Goal: Information Seeking & Learning: Learn about a topic

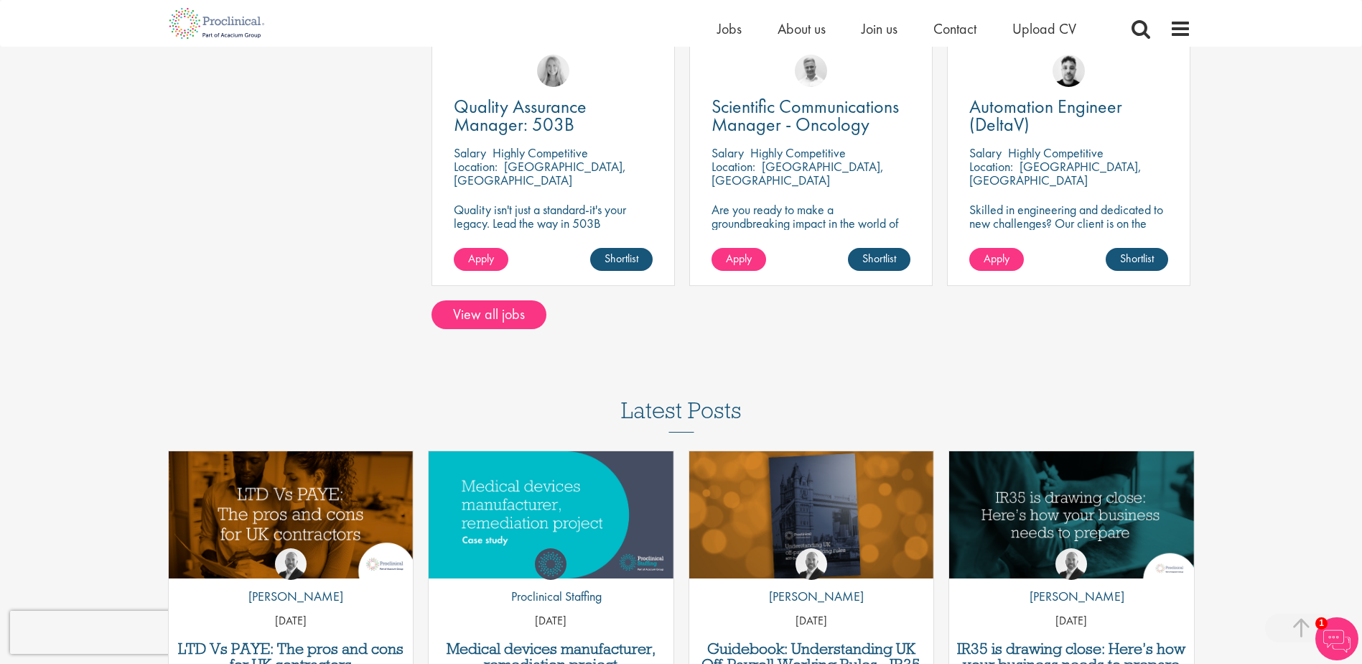
scroll to position [1077, 0]
drag, startPoint x: 468, startPoint y: 321, endPoint x: 475, endPoint y: 320, distance: 7.3
click at [468, 321] on link "View all jobs" at bounding box center [489, 313] width 115 height 29
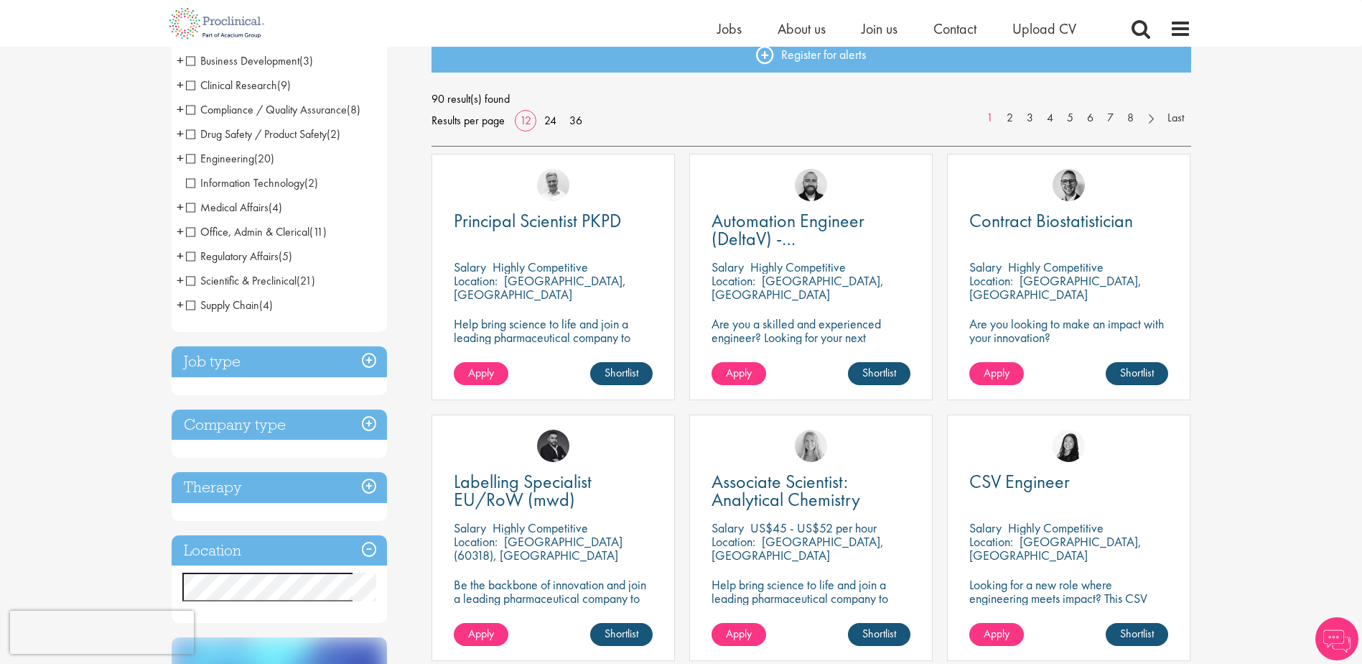
scroll to position [215, 0]
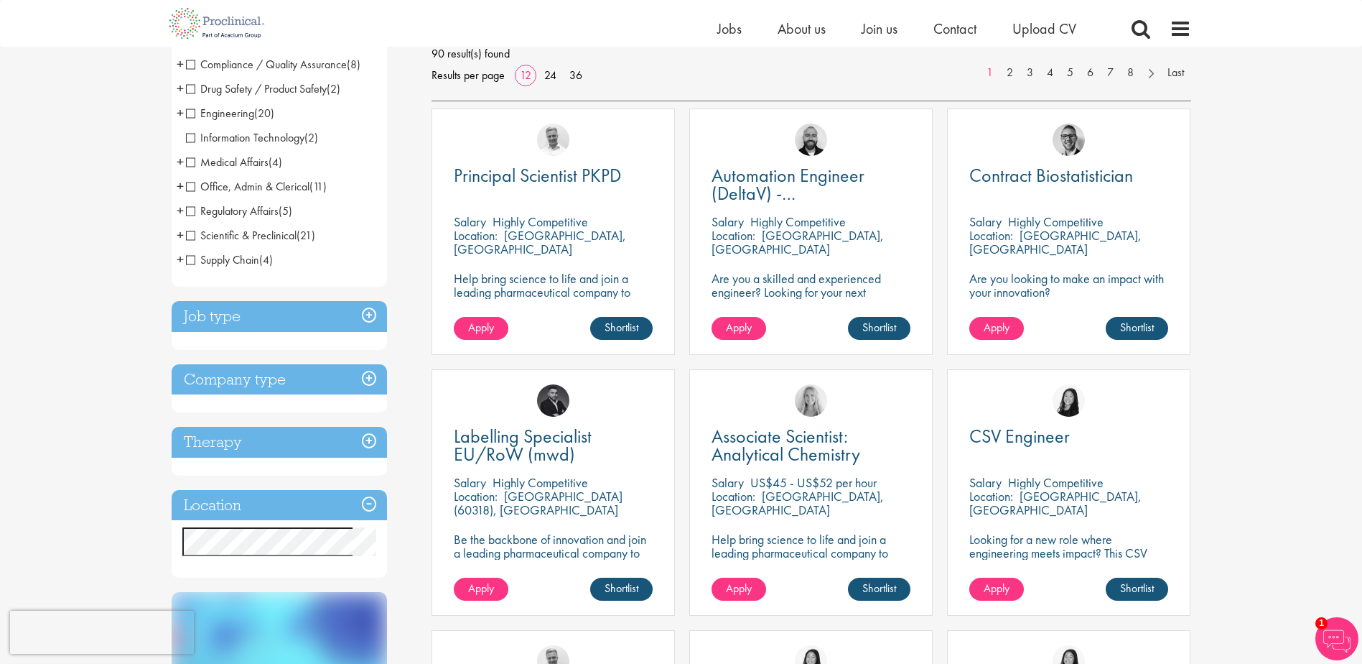
click at [365, 312] on h3 "Job type" at bounding box center [279, 316] width 215 height 31
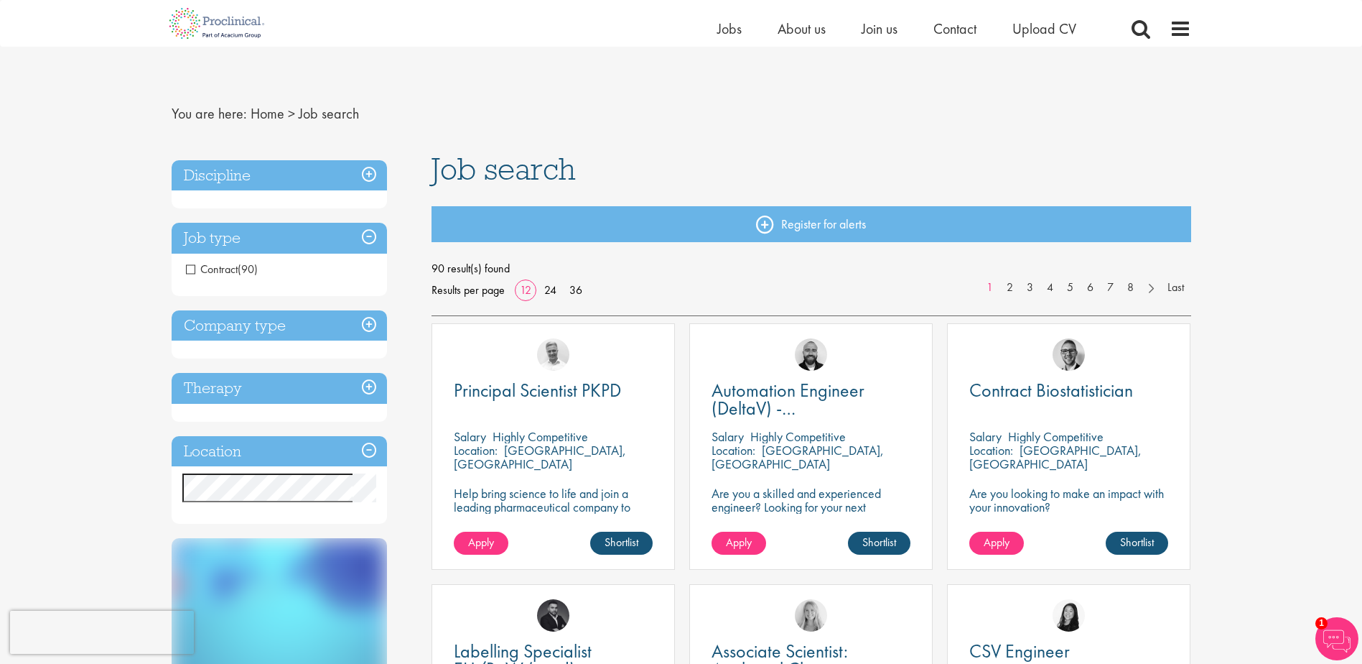
scroll to position [0, 0]
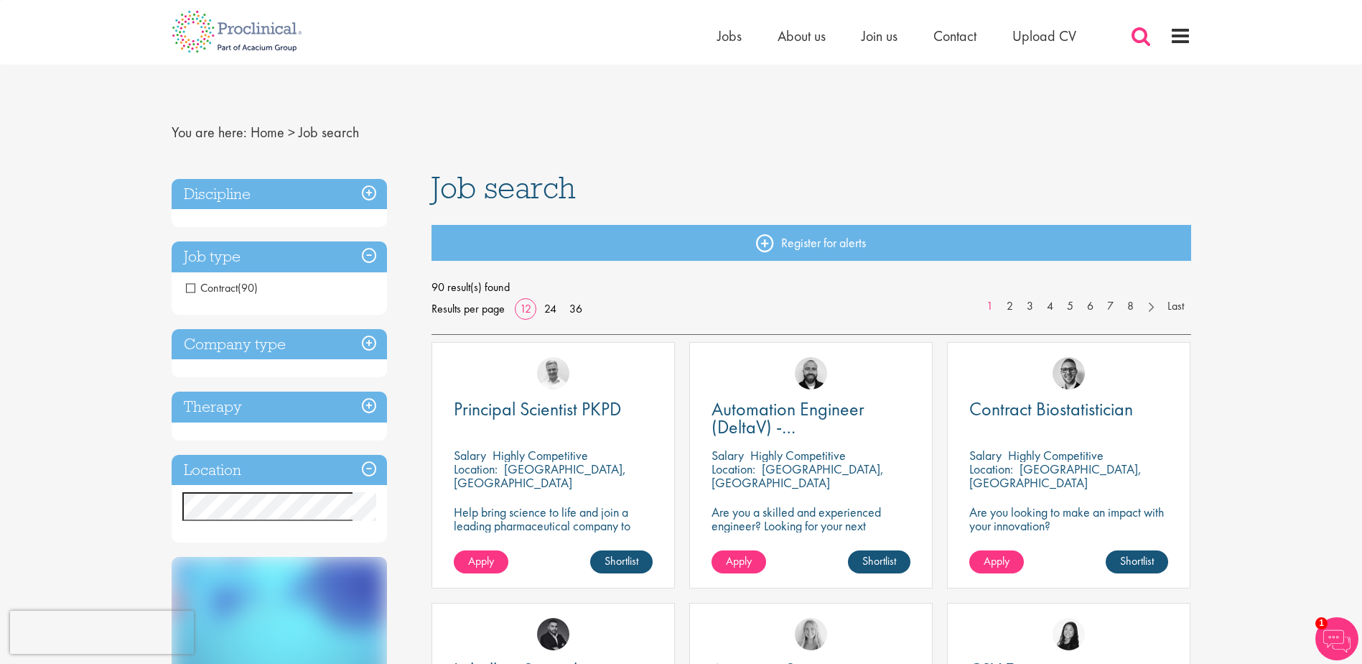
click at [1137, 37] on span at bounding box center [1141, 36] width 22 height 22
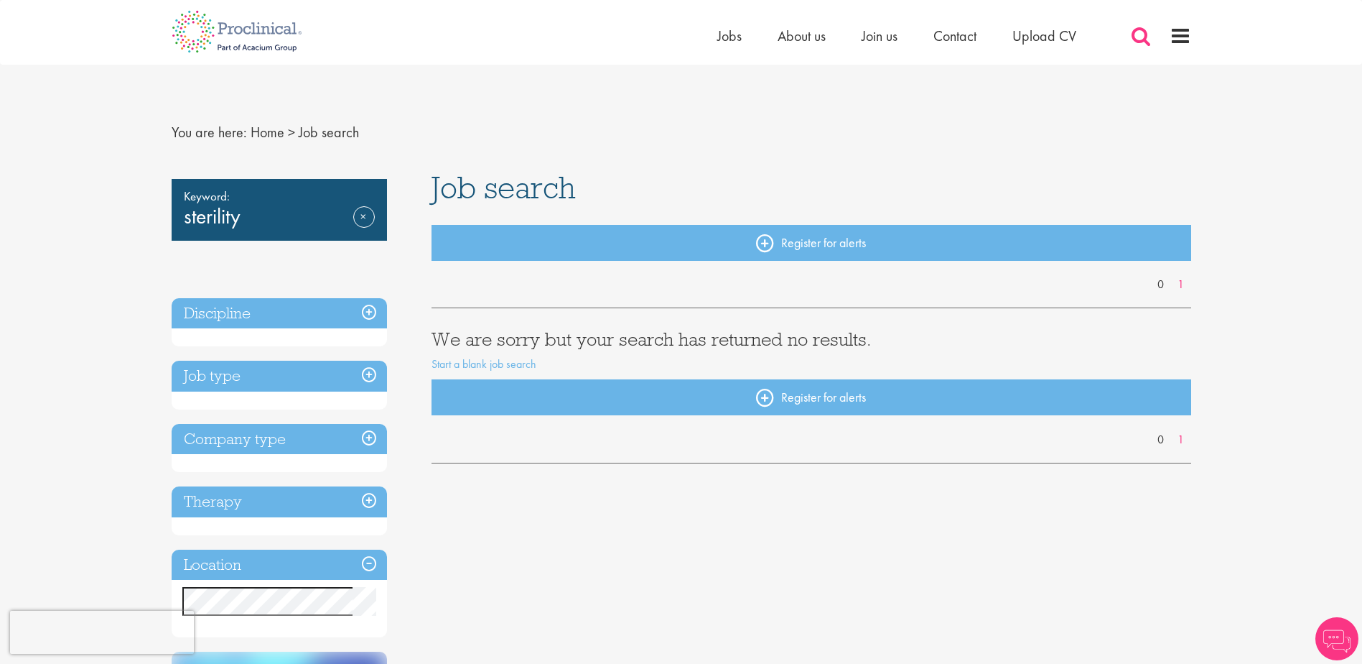
click at [1138, 29] on span at bounding box center [1141, 36] width 22 height 22
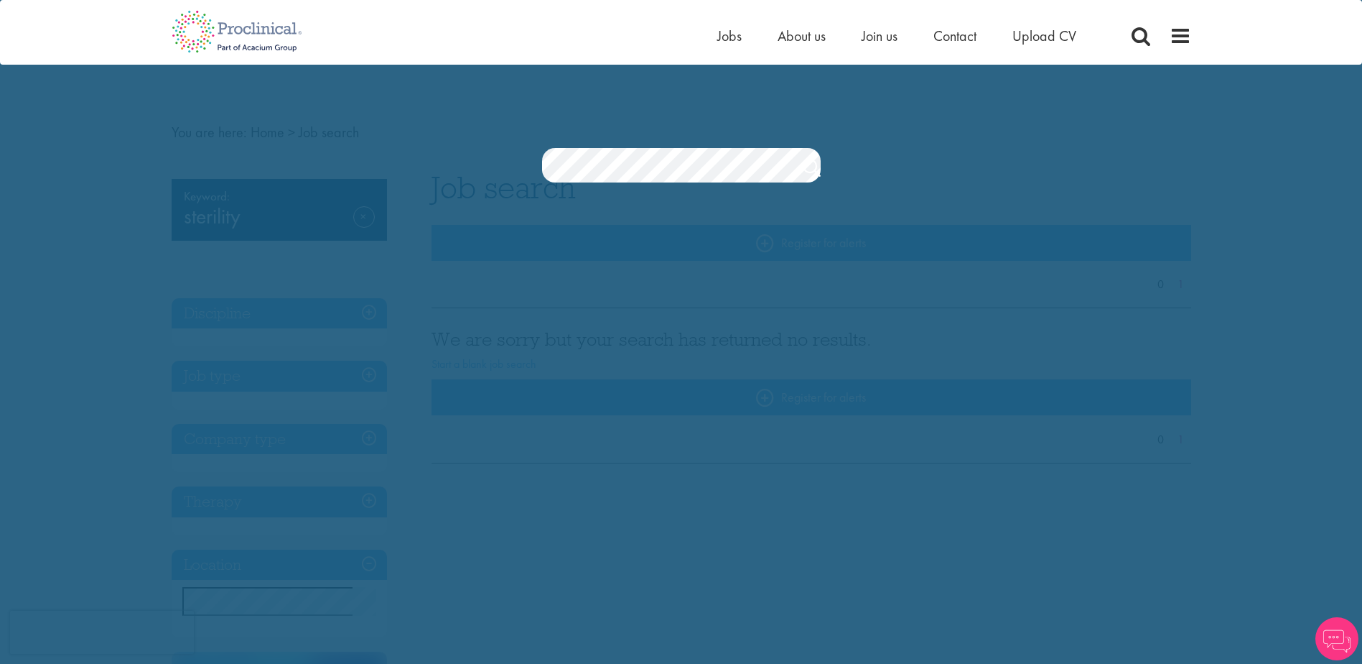
click at [440, 164] on section "Jobs Search" at bounding box center [681, 165] width 1362 height 34
